Goal: Navigation & Orientation: Understand site structure

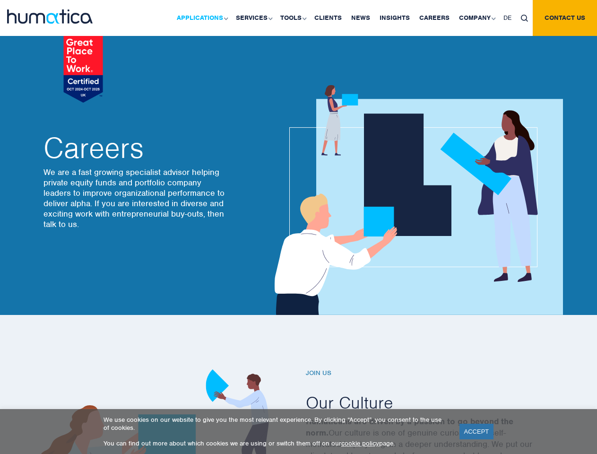
click at [204, 18] on link "Applications" at bounding box center [201, 18] width 59 height 36
click at [255, 18] on link "Services" at bounding box center [253, 18] width 44 height 36
click at [294, 18] on link "Tools" at bounding box center [292, 18] width 34 height 36
click at [476, 18] on link "Company" at bounding box center [476, 18] width 44 height 36
click at [524, 18] on img at bounding box center [524, 18] width 7 height 7
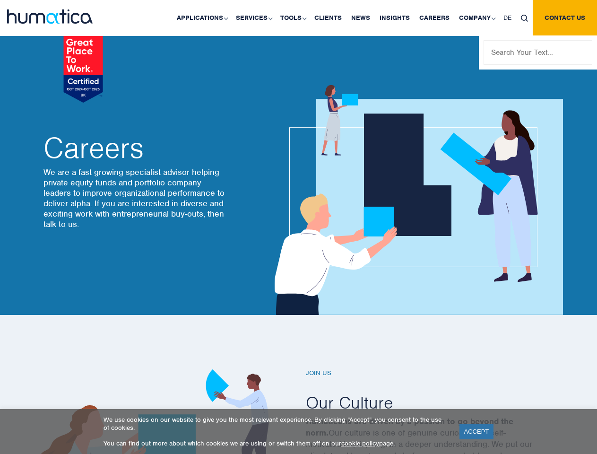
click at [476, 431] on link "ACCEPT" at bounding box center [476, 431] width 34 height 16
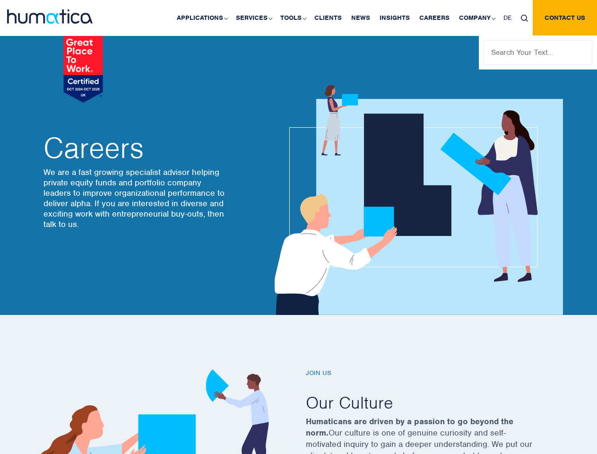
scroll to position [2160, 0]
